Goal: Check status

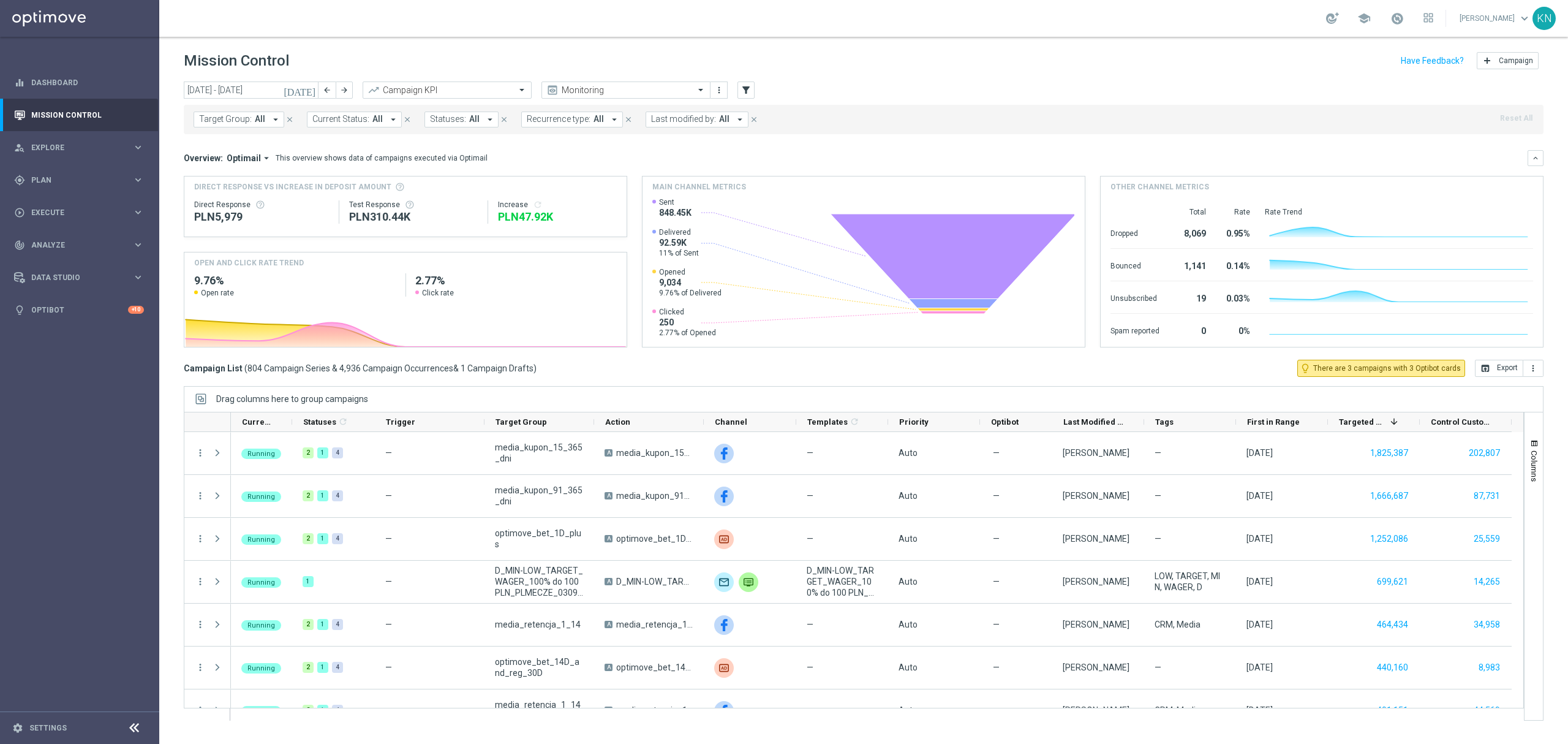
click at [236, 121] on span "Target Group:" at bounding box center [226, 119] width 52 height 10
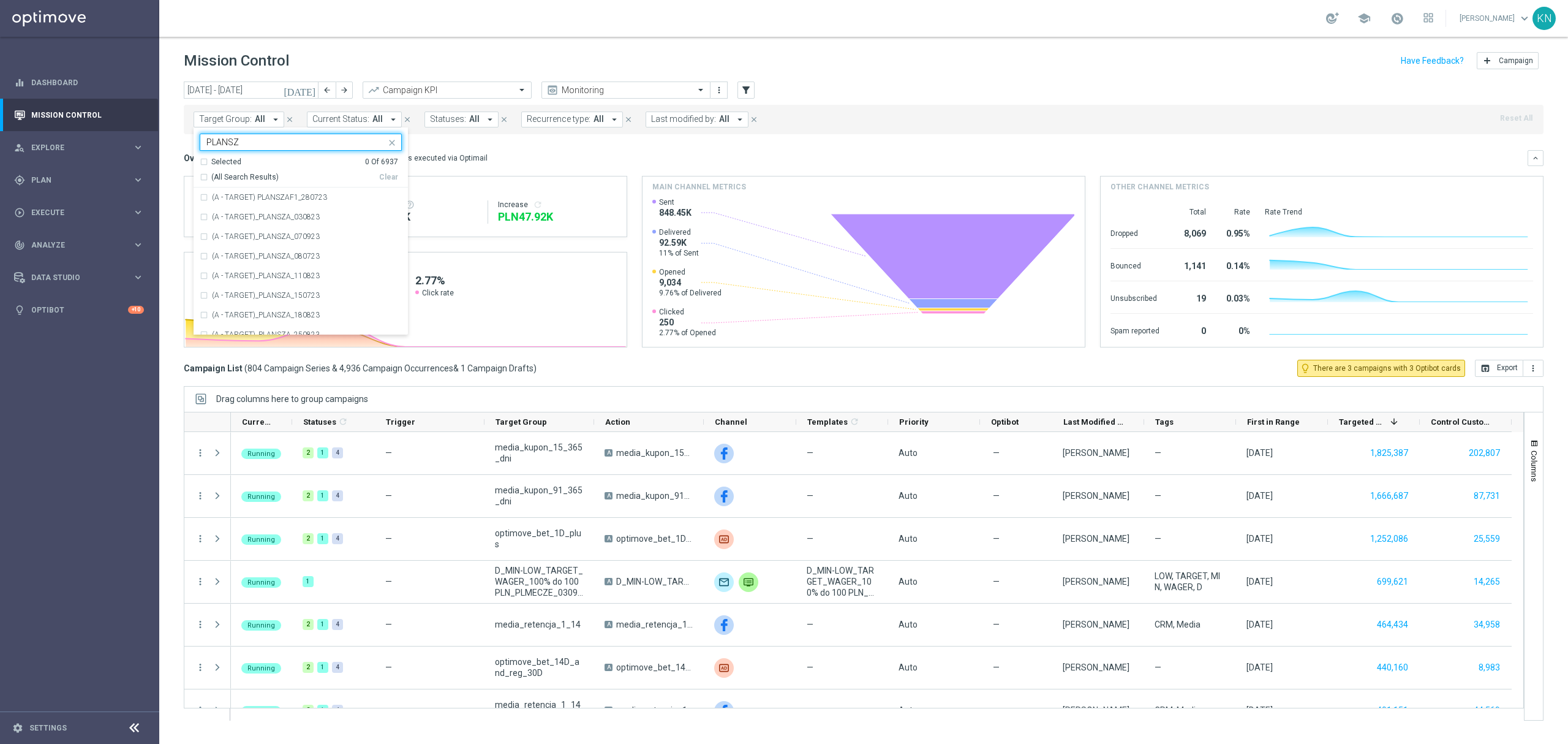
type input "PLANSZA"
drag, startPoint x: 263, startPoint y: 136, endPoint x: 177, endPoint y: 138, distance: 86.0
click at [177, 138] on div "[DATE] [DATE] - [DATE] arrow_back arrow_forward Campaign KPI trending_up Monito…" at bounding box center [864, 408] width 1409 height 652
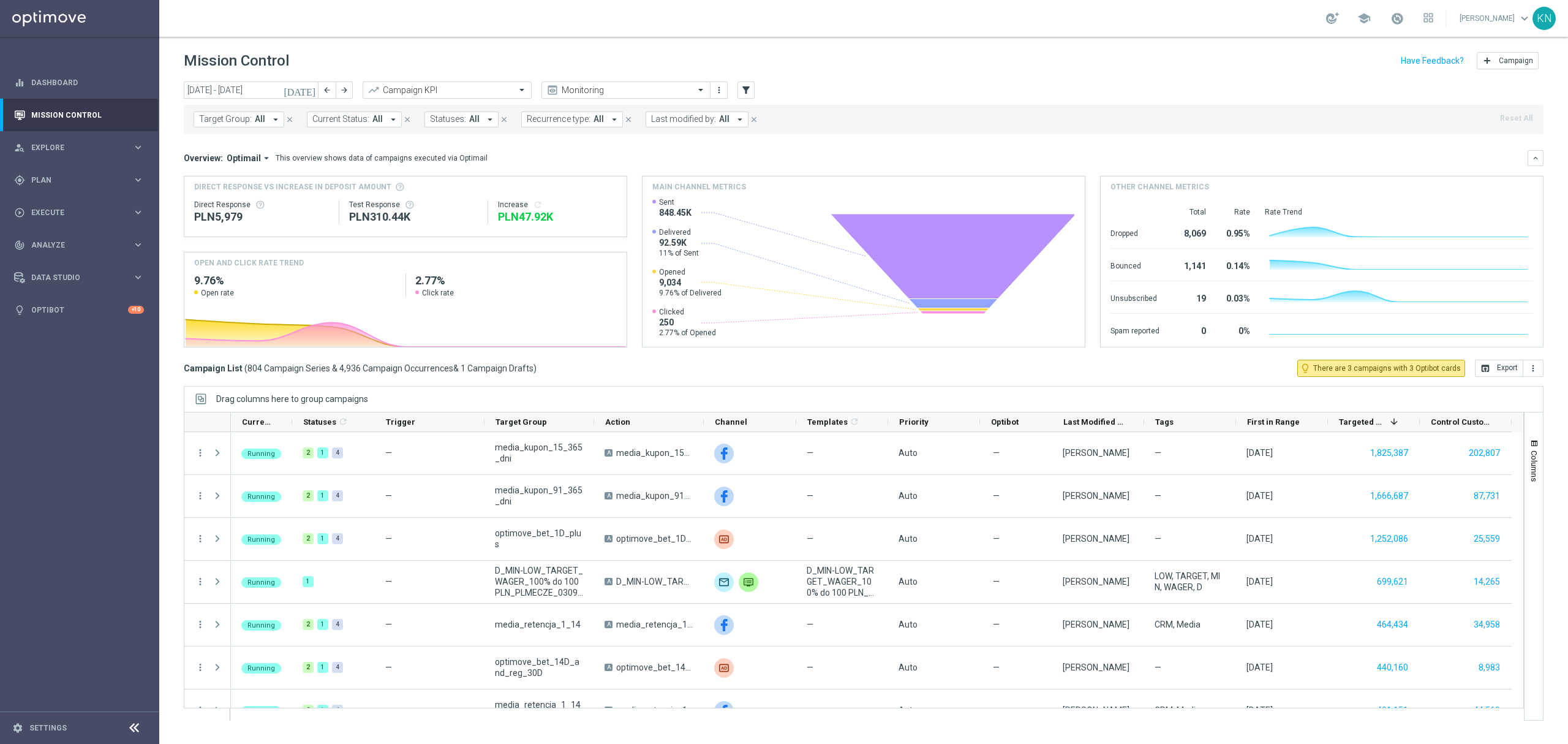
click at [233, 118] on span "Target Group:" at bounding box center [226, 119] width 52 height 10
click at [336, 191] on div "A_NH-MED_TARGET_OFFER_PLANSZA_STARTLIG_150825" at bounding box center [301, 197] width 202 height 20
type input "A_NH-M"
click at [552, 160] on div "Overview: Optimail arrow_drop_down This overview shows data of campaigns execut…" at bounding box center [855, 158] width 1344 height 11
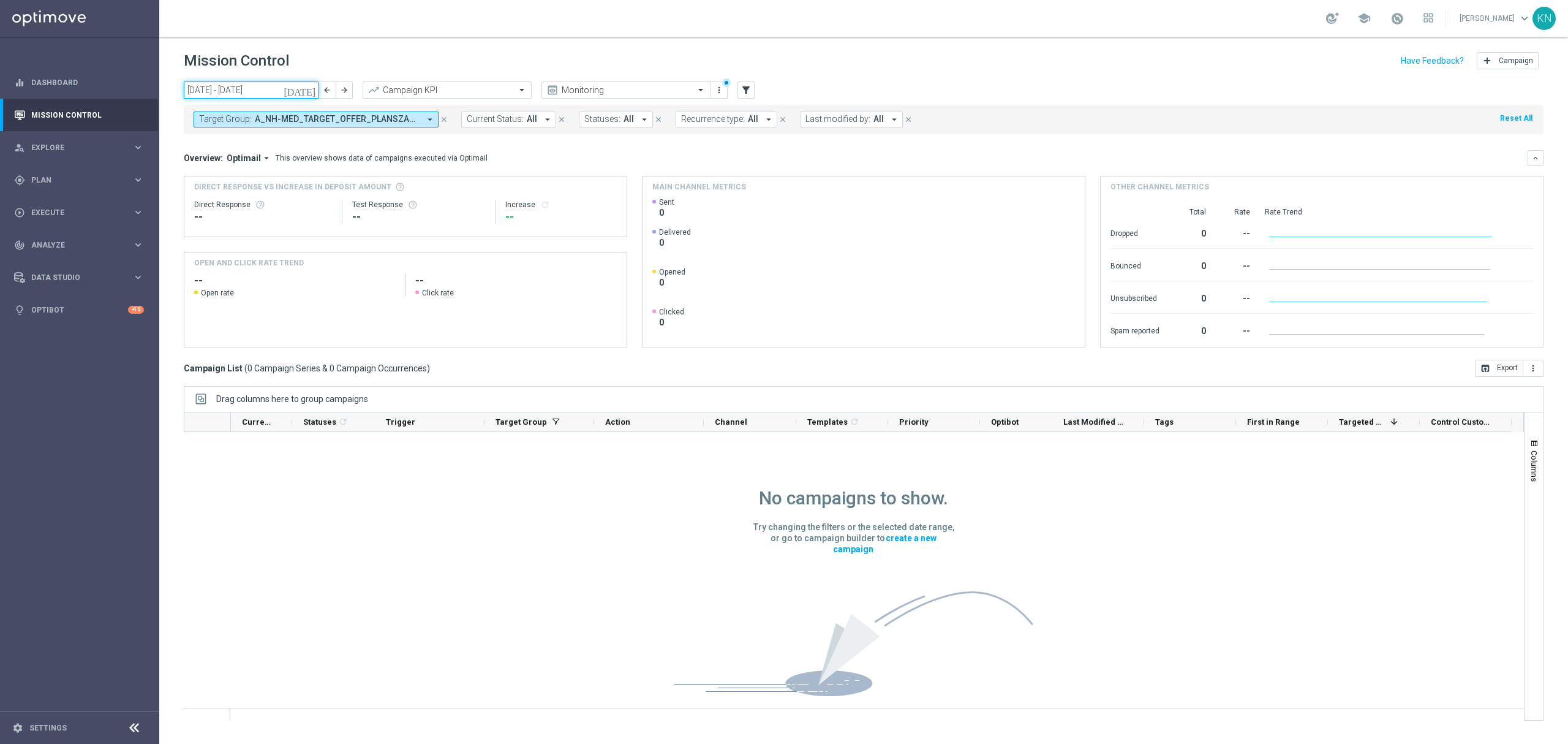
click at [249, 87] on input "[DATE] - [DATE]" at bounding box center [251, 91] width 135 height 17
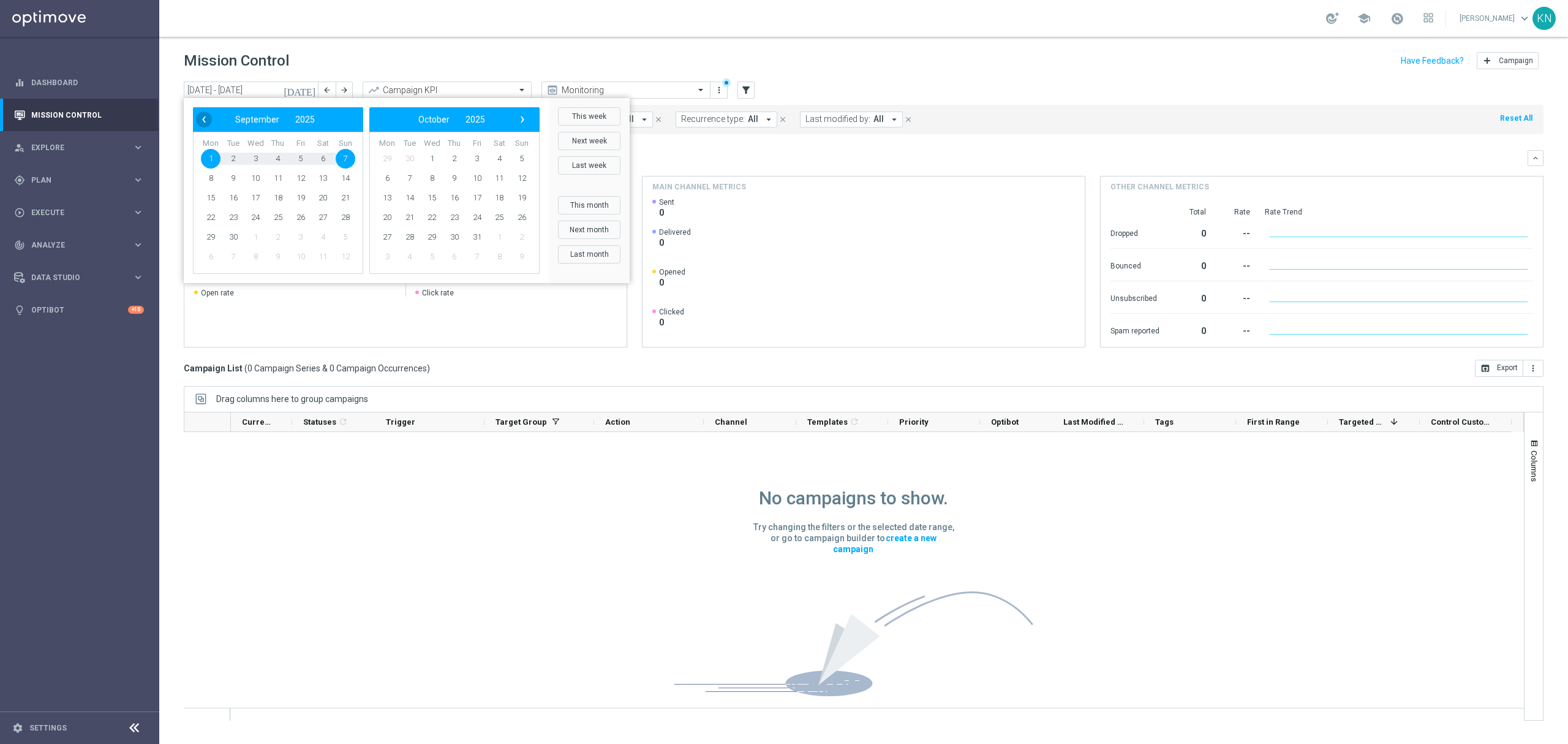
click at [201, 116] on span "‹" at bounding box center [204, 119] width 16 height 16
click at [301, 157] on span "1" at bounding box center [301, 159] width 20 height 20
click at [340, 236] on span "31" at bounding box center [345, 237] width 20 height 20
type input "[DATE] - [DATE]"
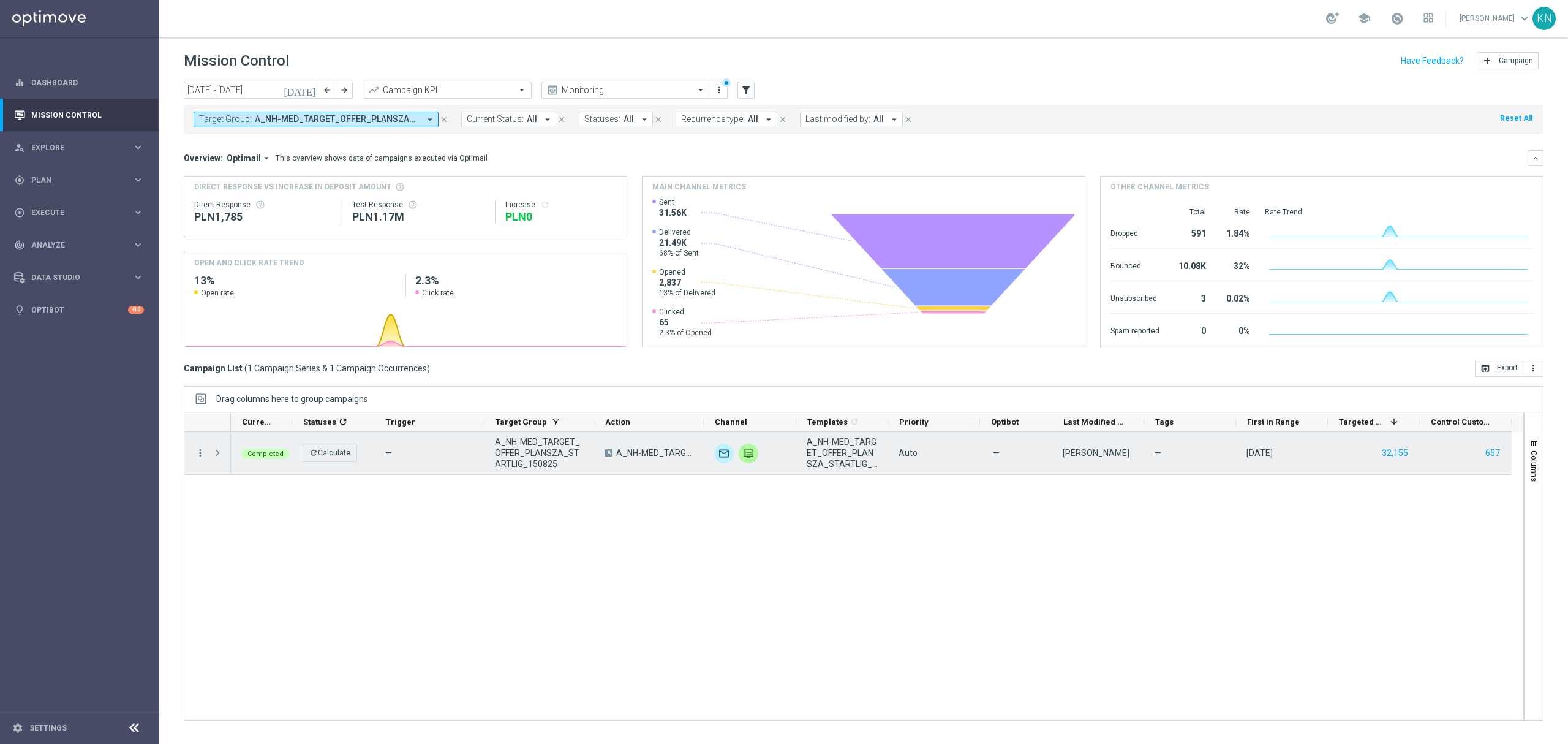
drag, startPoint x: 216, startPoint y: 451, endPoint x: 224, endPoint y: 456, distance: 9.4
click at [216, 451] on span "Press SPACE to select this row." at bounding box center [217, 452] width 11 height 10
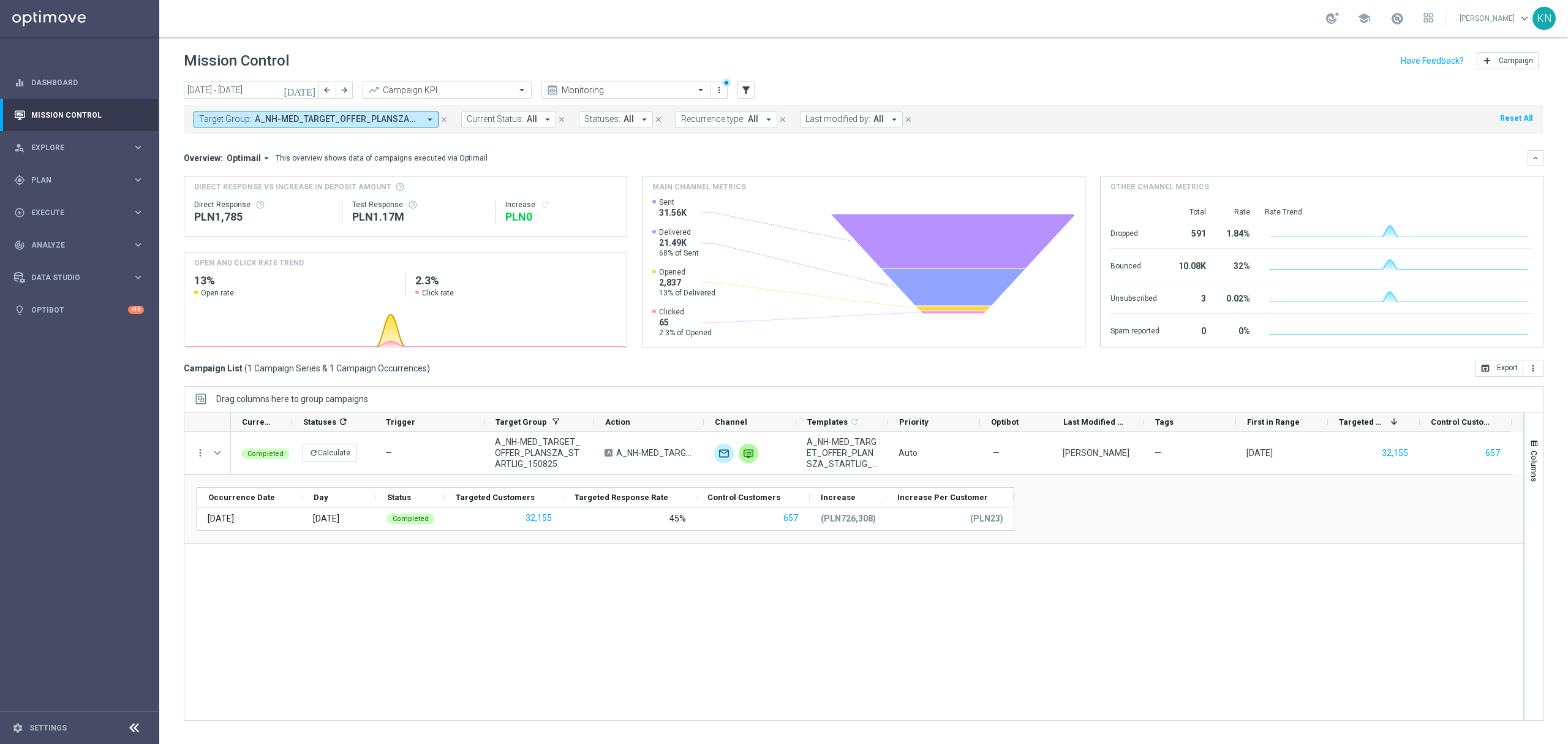
click at [627, 654] on div "Completed refresh Calculate — A_NH-MED_TARGET_OFFER_PLANSZA_STARTLIG_150825 A A…" at bounding box center [877, 576] width 1293 height 288
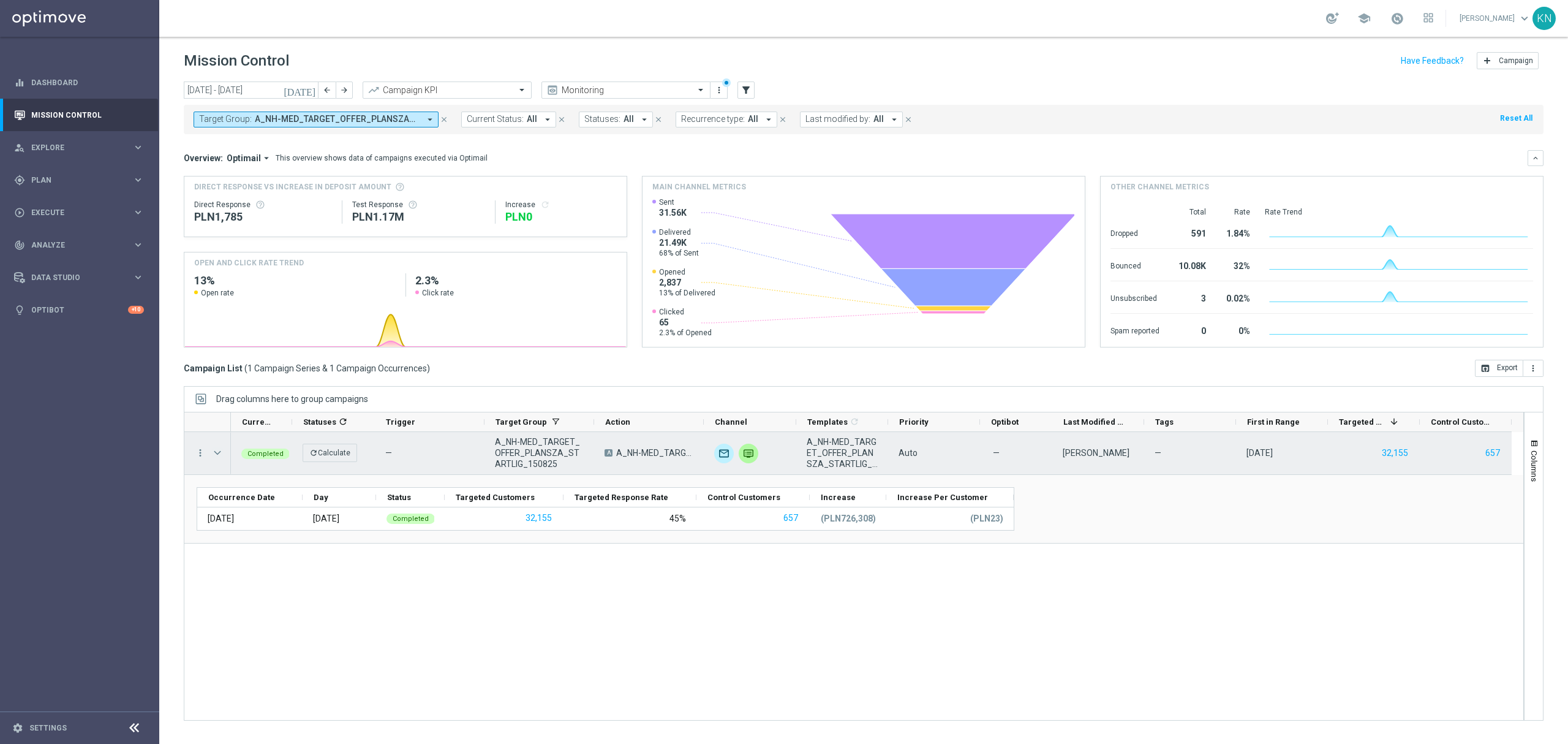
click at [220, 454] on span "Press SPACE to select this row." at bounding box center [217, 452] width 11 height 10
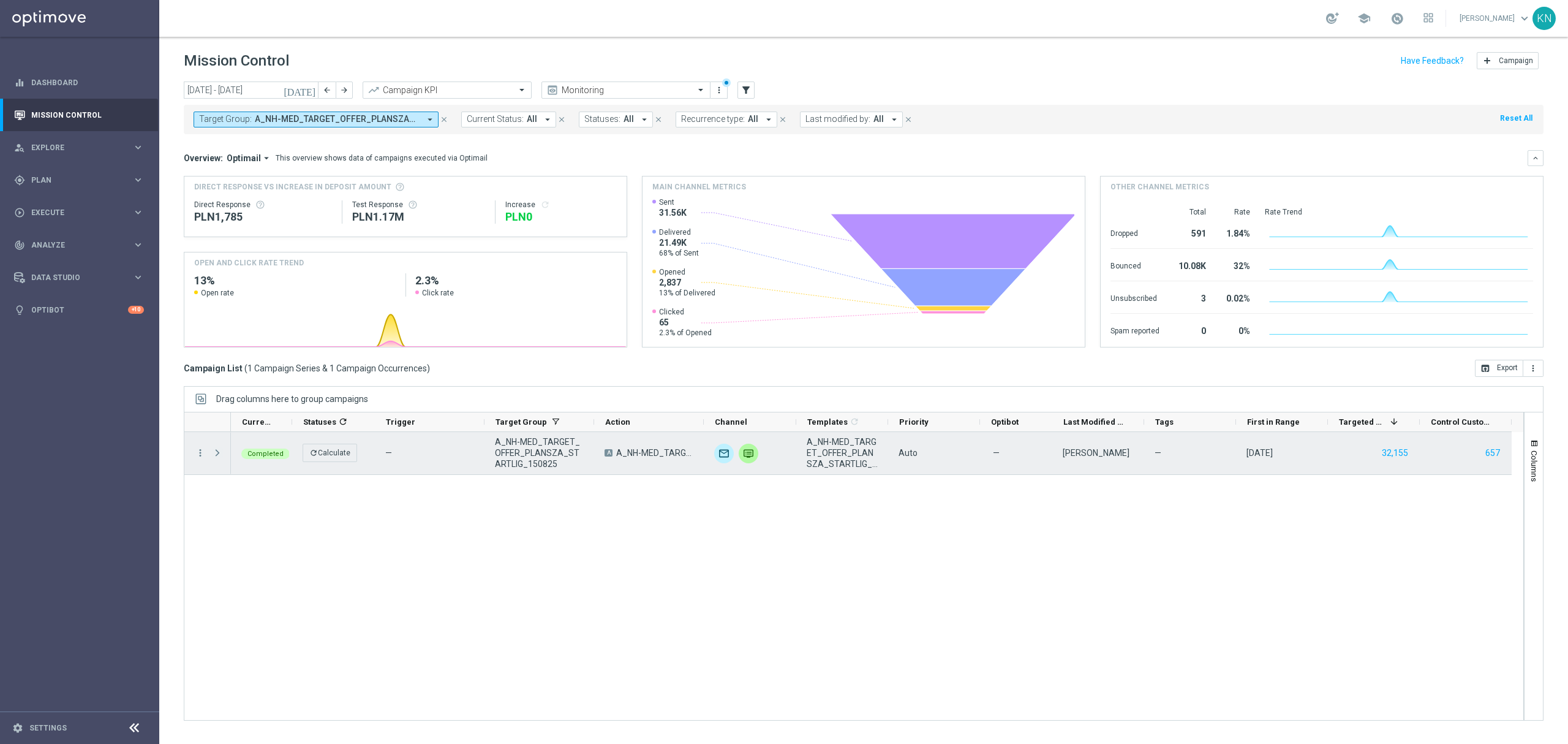
click at [216, 455] on span "Press SPACE to select this row." at bounding box center [217, 452] width 11 height 10
